Goal: Transaction & Acquisition: Purchase product/service

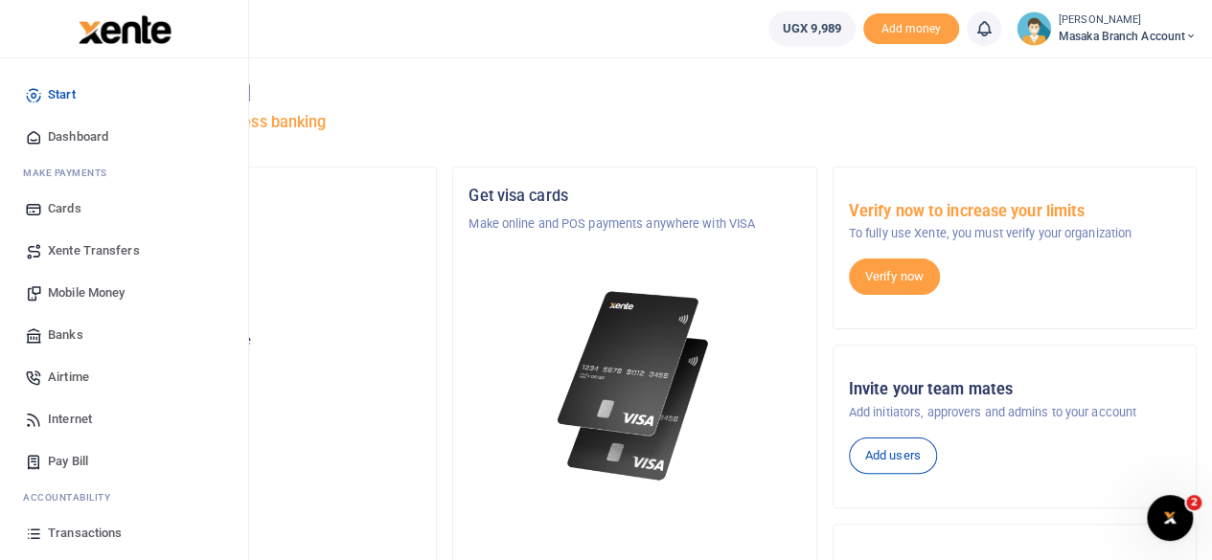
click at [66, 300] on span "Mobile Money" at bounding box center [86, 293] width 77 height 19
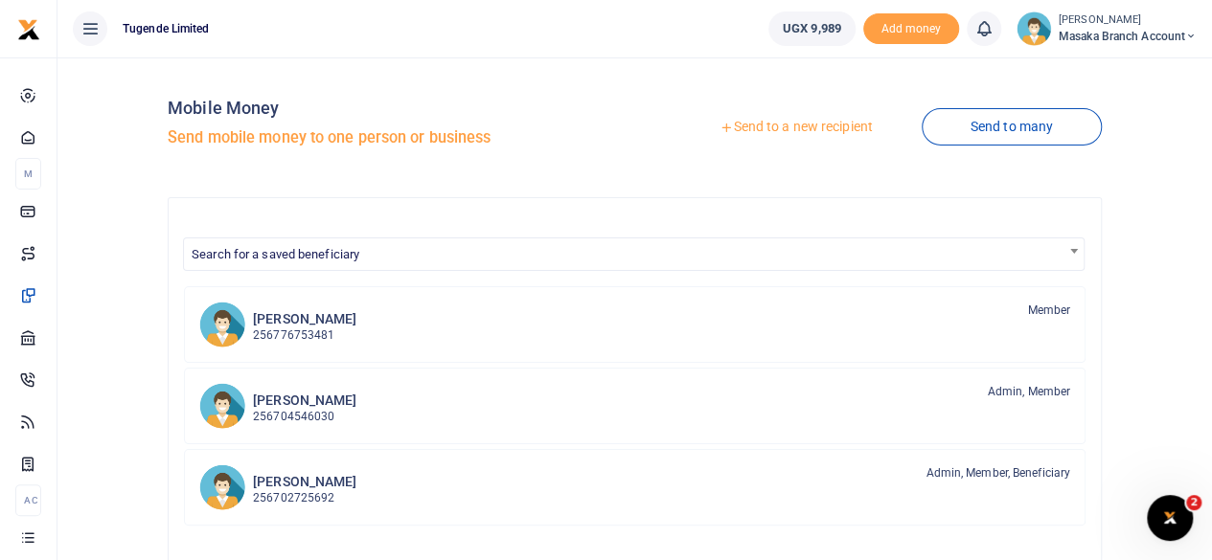
click at [791, 119] on link "Send to a new recipient" at bounding box center [795, 127] width 250 height 34
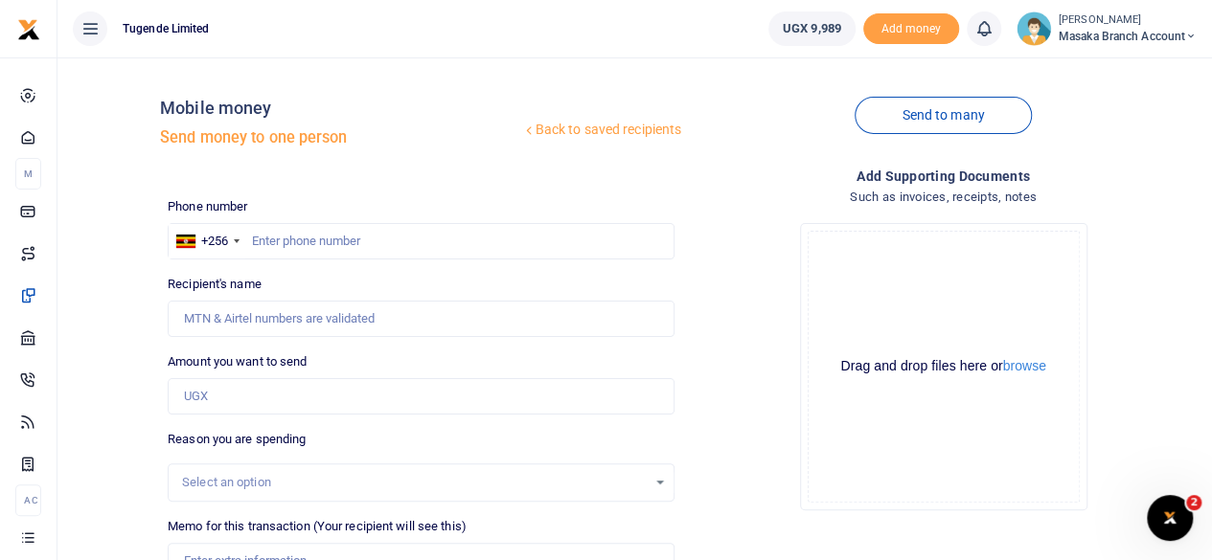
click at [330, 238] on div at bounding box center [606, 280] width 1212 height 560
click at [330, 238] on input "text" at bounding box center [421, 241] width 507 height 36
type input "742893028"
type input "[PERSON_NAME]"
click at [552, 213] on div "Phone number +256 [GEOGRAPHIC_DATA] [PHONE_NUMBER] Phone is required." at bounding box center [421, 228] width 507 height 62
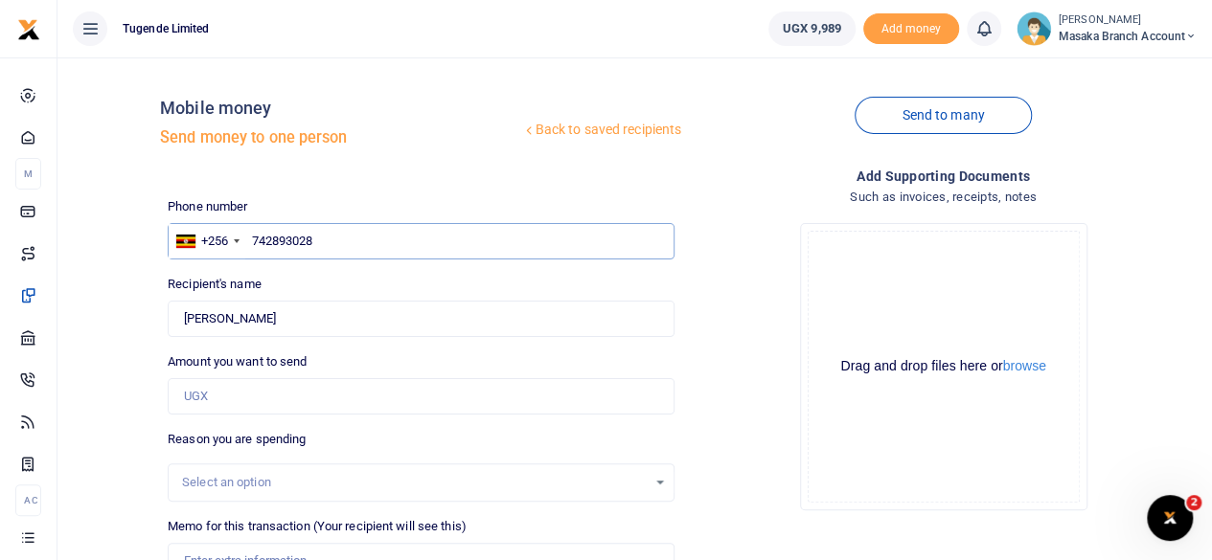
click at [331, 244] on input "742893028" at bounding box center [421, 241] width 507 height 36
type input "709578772"
click at [732, 302] on div "Drop your files here Drag and drop files here or browse Powered by Uppy Connect…" at bounding box center [943, 367] width 507 height 318
click at [360, 307] on input "Found" at bounding box center [421, 319] width 507 height 36
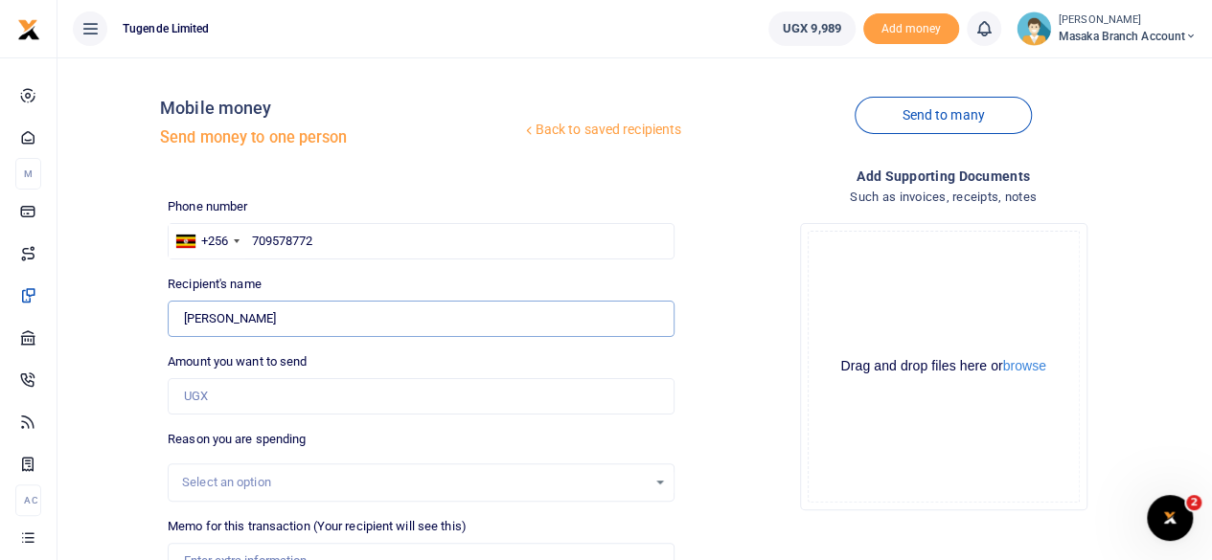
type input "J"
click at [364, 227] on input "709578772" at bounding box center [421, 241] width 507 height 36
click at [379, 244] on input "709578772" at bounding box center [421, 241] width 507 height 36
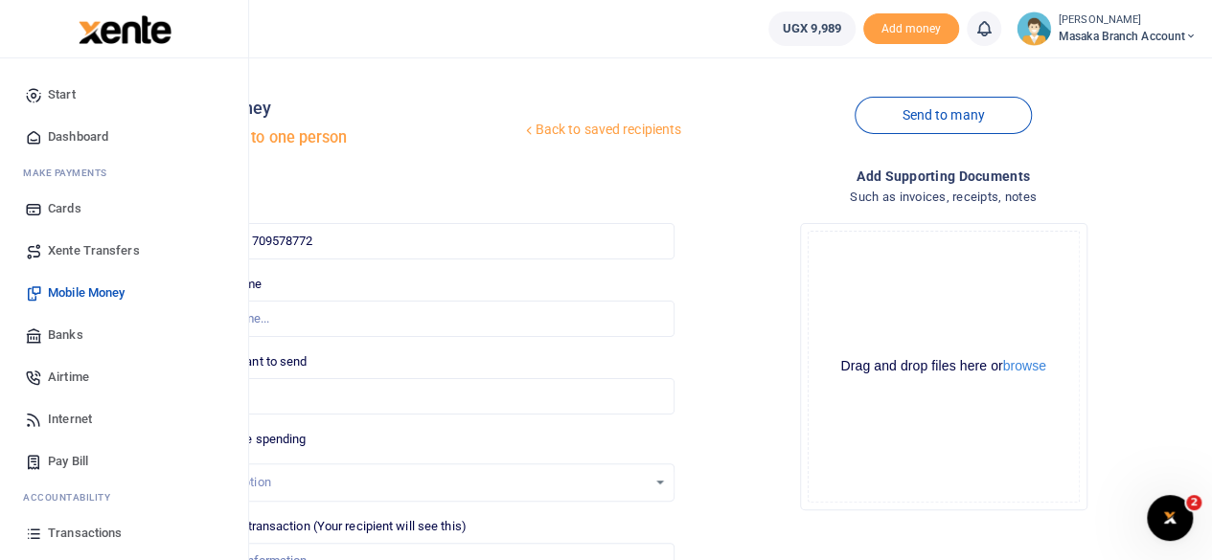
click at [95, 256] on span "Xente Transfers" at bounding box center [94, 250] width 92 height 19
click at [47, 334] on link "Banks" at bounding box center [123, 335] width 217 height 42
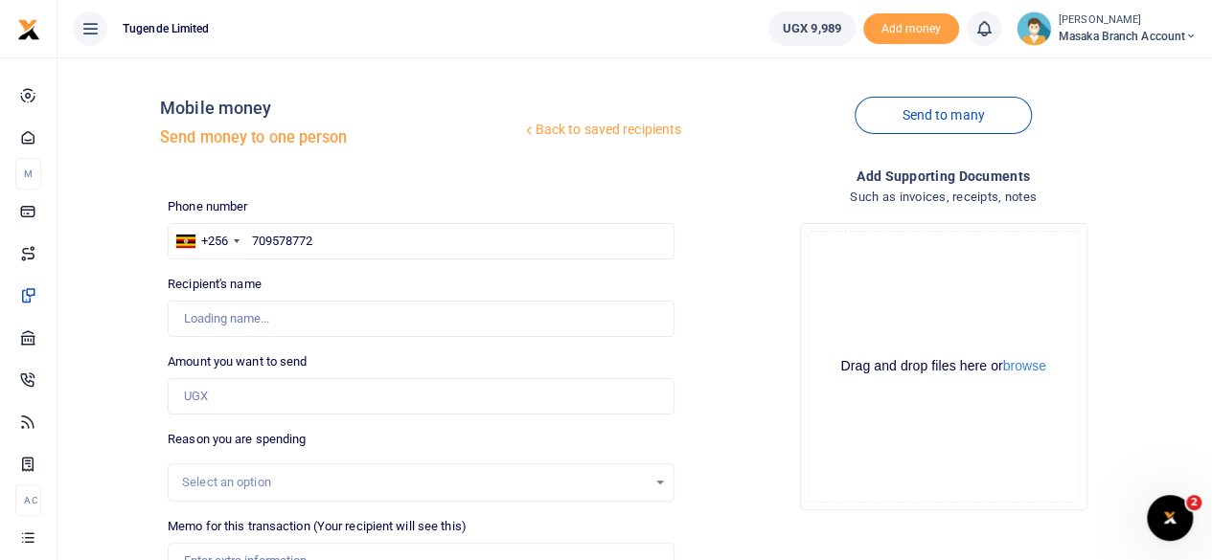
click at [773, 329] on div "Drop your files here Drag and drop files here or browse Powered by Uppy Connect…" at bounding box center [943, 367] width 507 height 318
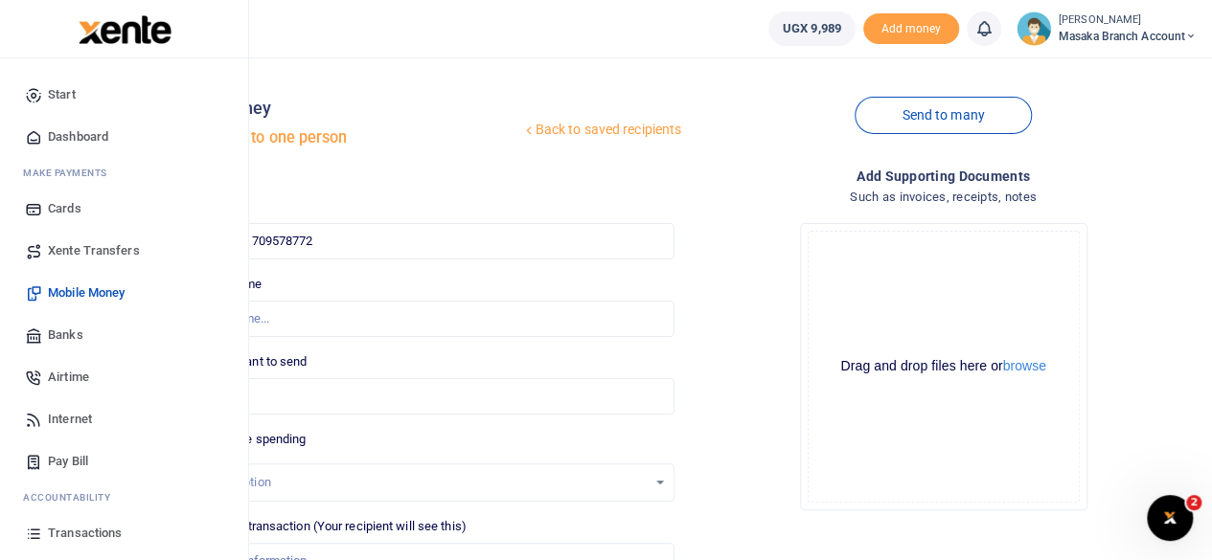
click at [96, 290] on span "Mobile Money" at bounding box center [86, 293] width 77 height 19
